Goal: Task Accomplishment & Management: Manage account settings

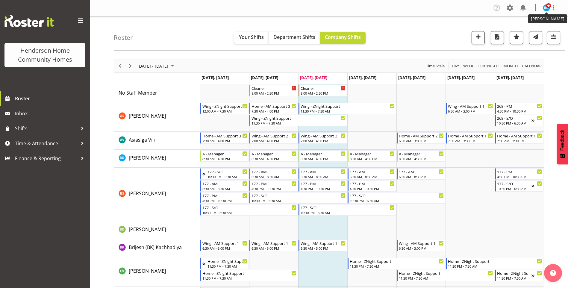
drag, startPoint x: 547, startPoint y: 7, endPoint x: 546, endPoint y: 13, distance: 6.0
click at [547, 7] on span at bounding box center [548, 5] width 5 height 5
click at [530, 31] on link "Log Out" at bounding box center [528, 31] width 57 height 11
click at [132, 67] on span "Next" at bounding box center [130, 65] width 7 height 7
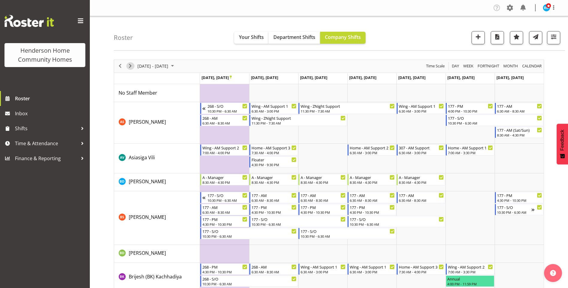
click at [130, 65] on span "Next" at bounding box center [130, 65] width 7 height 7
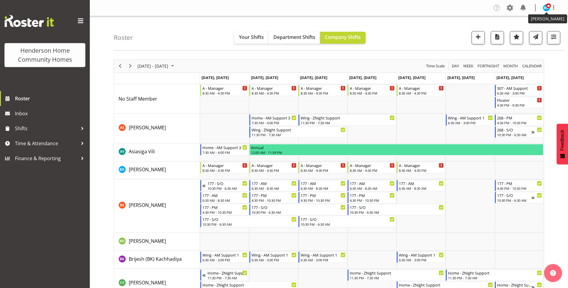
click at [545, 8] on img at bounding box center [546, 7] width 7 height 7
click at [524, 33] on link "Log Out" at bounding box center [528, 31] width 57 height 11
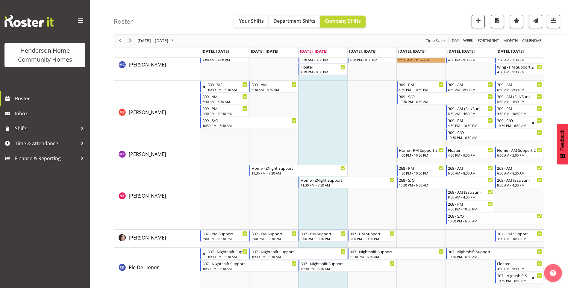
scroll to position [599, 0]
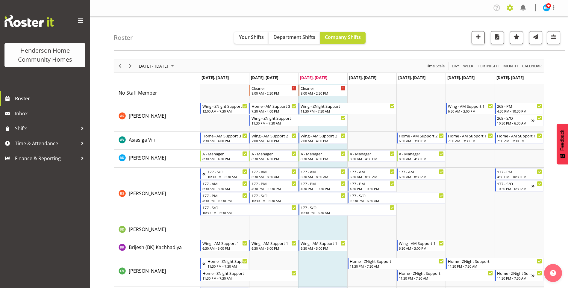
click at [512, 8] on span at bounding box center [510, 8] width 10 height 10
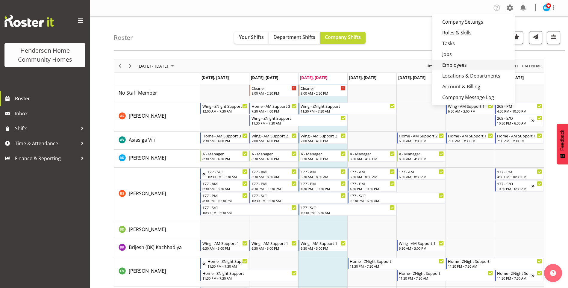
click at [455, 63] on link "Employees" at bounding box center [473, 65] width 83 height 11
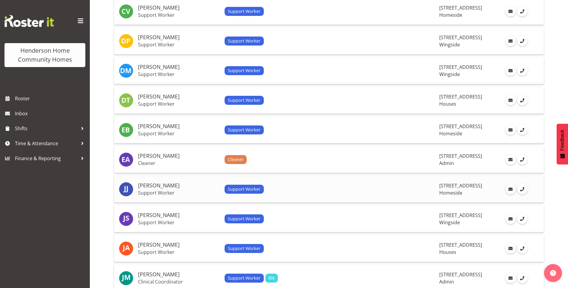
scroll to position [269, 0]
click at [129, 187] on img at bounding box center [126, 189] width 14 height 14
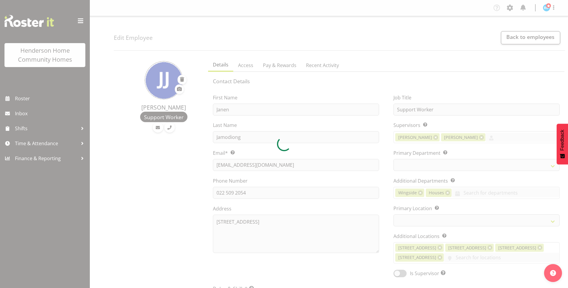
select select "TimelineWeek"
select select
select select "746"
select select "1067"
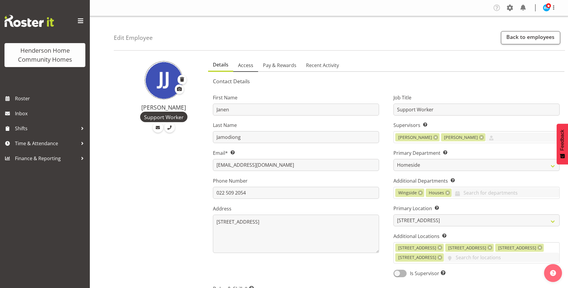
click at [243, 66] on span "Access" at bounding box center [245, 65] width 15 height 7
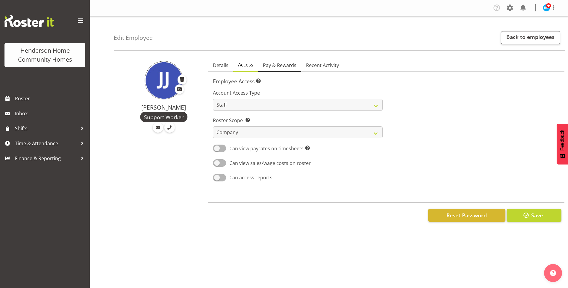
click at [280, 65] on span "Pay & Rewards" at bounding box center [280, 65] width 34 height 7
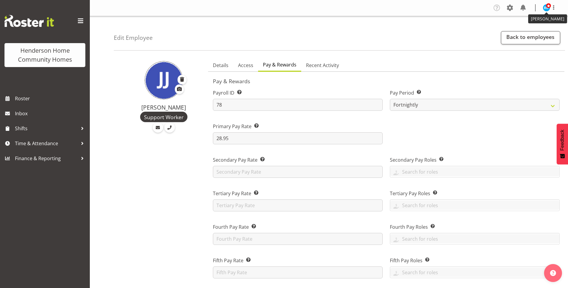
click at [549, 4] on span at bounding box center [548, 5] width 5 height 5
click at [526, 31] on link "Log Out" at bounding box center [528, 31] width 57 height 11
